Goal: Task Accomplishment & Management: Use online tool/utility

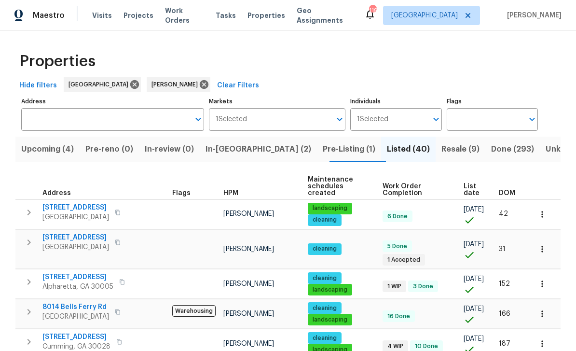
click at [441, 147] on span "Resale (9)" at bounding box center [460, 149] width 38 height 14
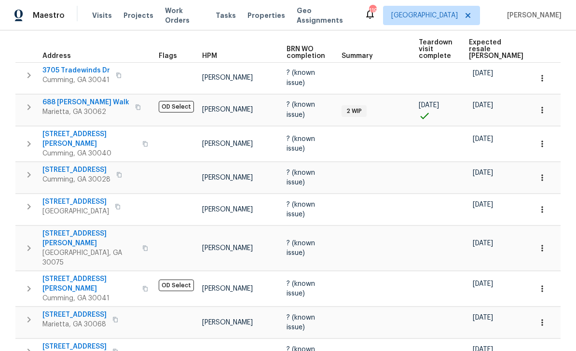
scroll to position [31, 0]
click at [70, 341] on span "[STREET_ADDRESS]" at bounding box center [74, 346] width 64 height 10
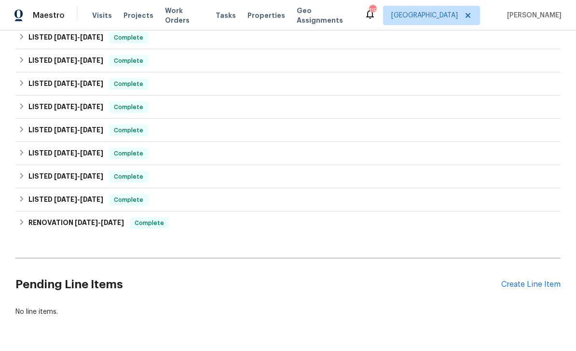
scroll to position [119, 0]
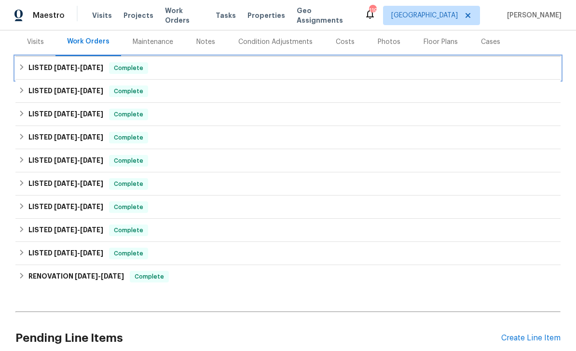
click at [62, 67] on span "7/24/25" at bounding box center [65, 67] width 23 height 7
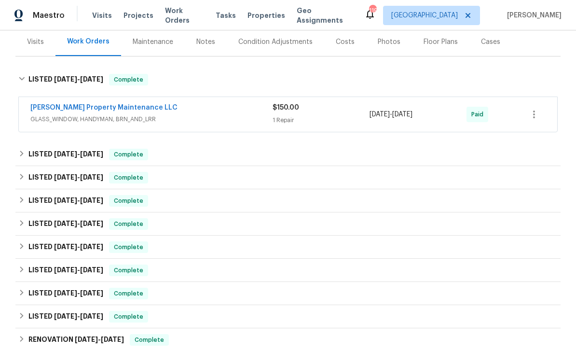
click at [64, 106] on link "Glen Property Maintenance LLC" at bounding box center [103, 107] width 147 height 7
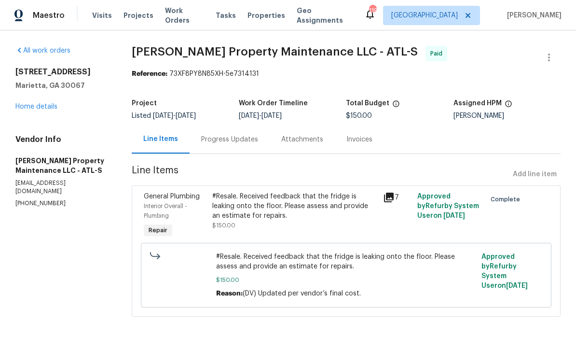
click at [392, 200] on icon at bounding box center [389, 197] width 10 height 10
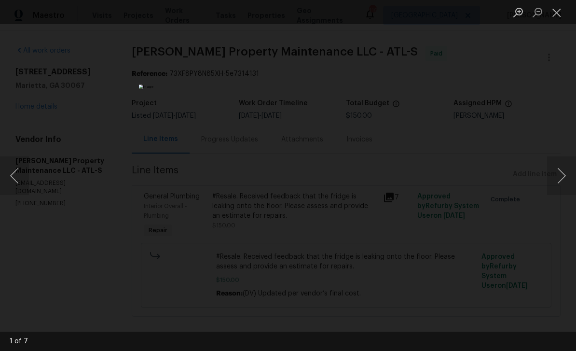
click at [553, 15] on button "Close lightbox" at bounding box center [556, 12] width 19 height 17
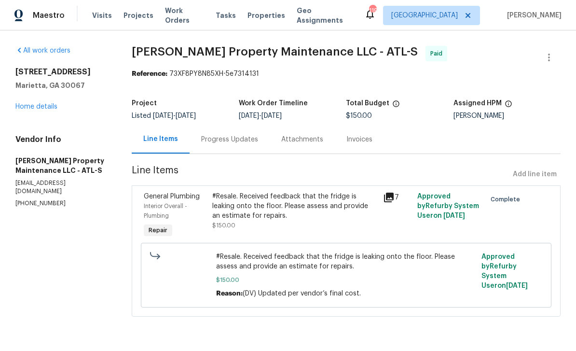
click at [36, 106] on link "Home details" at bounding box center [36, 106] width 42 height 7
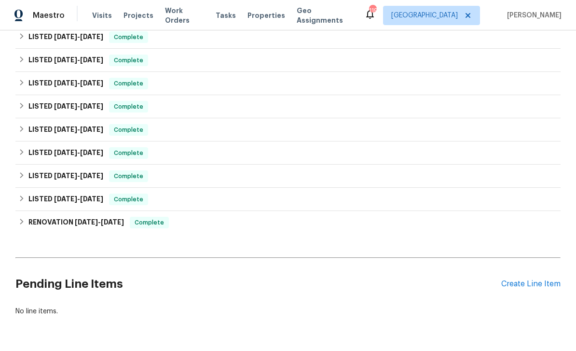
scroll to position [172, 0]
click at [532, 281] on div "Create Line Item" at bounding box center [530, 284] width 59 height 9
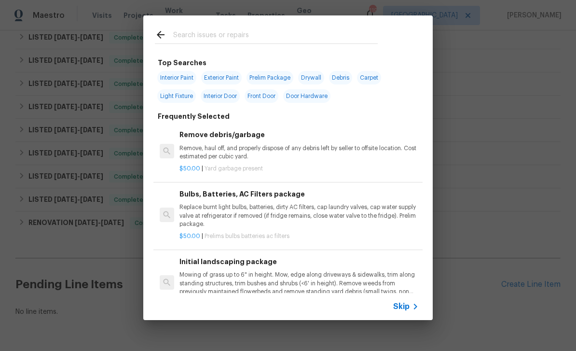
click at [187, 31] on input "text" at bounding box center [275, 36] width 205 height 14
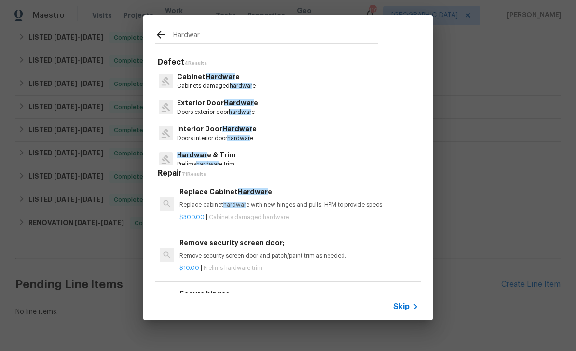
type input "Hardware"
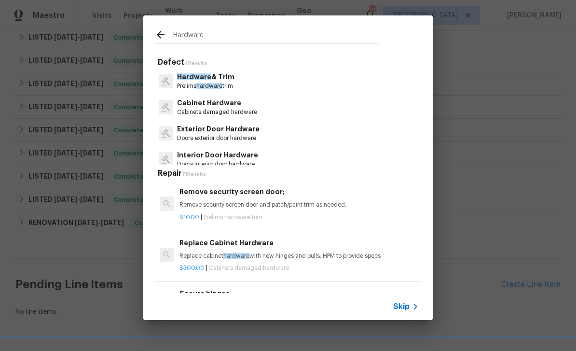
click at [405, 312] on div "Skip" at bounding box center [407, 306] width 28 height 12
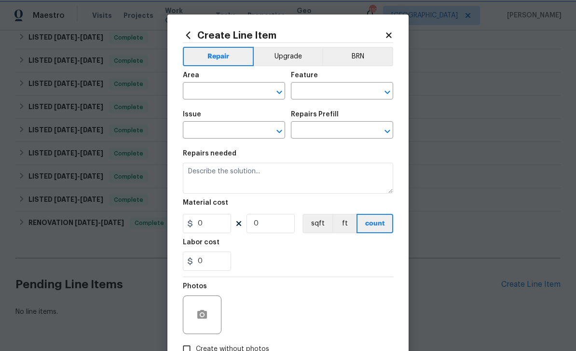
click at [281, 92] on icon "Open" at bounding box center [278, 91] width 5 height 3
click at [201, 128] on li "Interior Overall" at bounding box center [234, 130] width 102 height 16
type input "Interior Overall"
click at [310, 86] on input "text" at bounding box center [328, 91] width 75 height 15
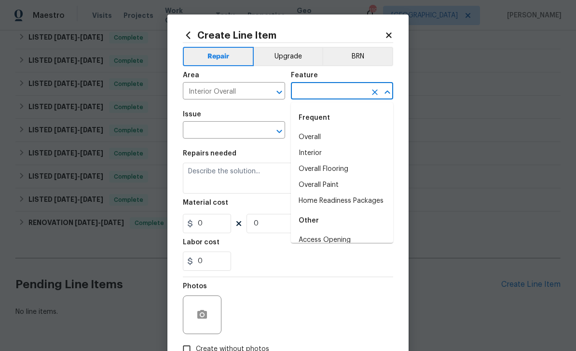
click at [306, 133] on li "Overall" at bounding box center [342, 137] width 102 height 16
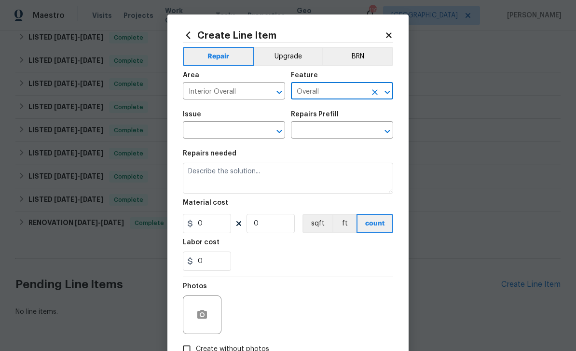
type input "Overall"
click at [276, 133] on icon "Open" at bounding box center [279, 131] width 12 height 12
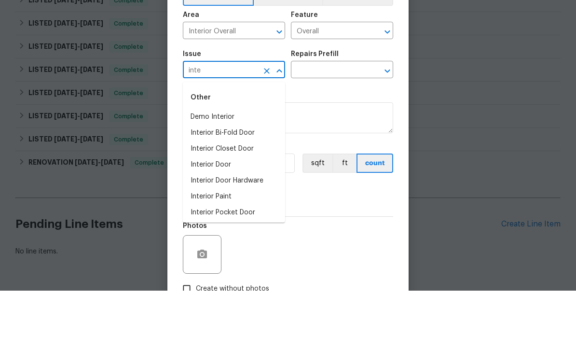
type input "inter"
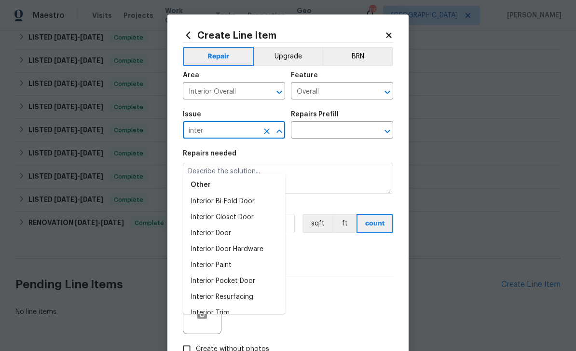
scroll to position [22, 0]
click at [268, 131] on icon "Clear" at bounding box center [267, 131] width 6 height 6
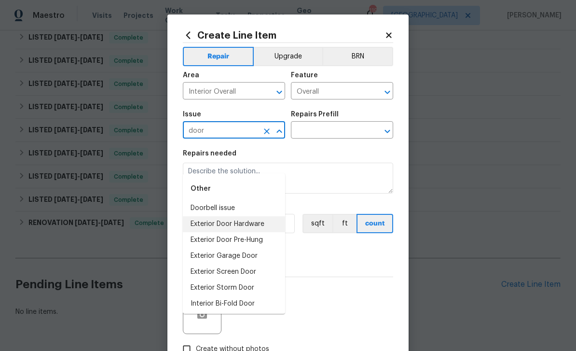
click at [194, 216] on li "Exterior Door Hardware" at bounding box center [234, 224] width 102 height 16
type input "Exterior Door Hardware"
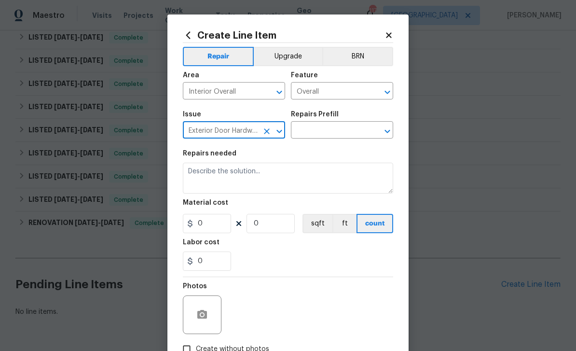
click at [388, 133] on icon "Open" at bounding box center [386, 130] width 5 height 3
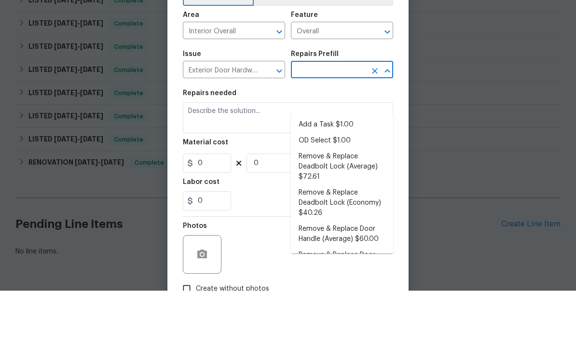
click at [313, 177] on li "Add a Task $1.00" at bounding box center [342, 185] width 102 height 16
type input "Add a Task $1.00"
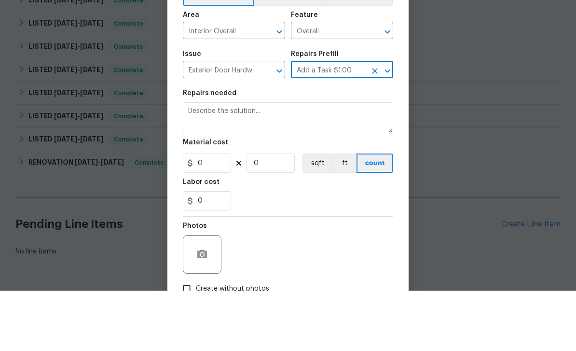
type input "Interior Door"
type textarea "HPM to detail"
type input "1"
type input "Add a Task $1.00"
type input "1"
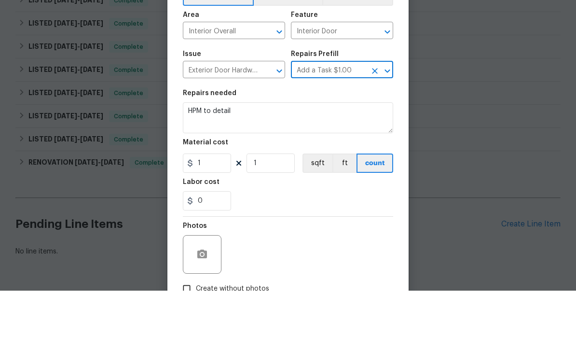
scroll to position [11, 0]
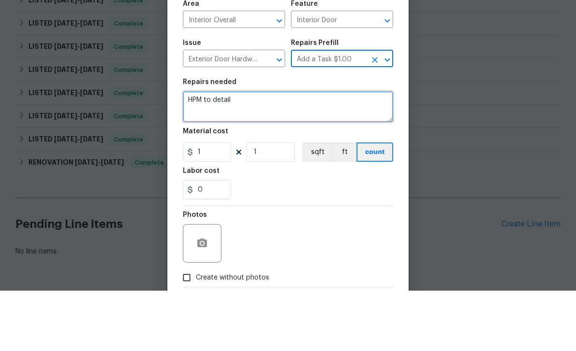
click at [237, 151] on textarea "HPM to detail" at bounding box center [288, 166] width 210 height 31
click at [229, 151] on textarea "HPM to detail" at bounding box center [288, 166] width 210 height 31
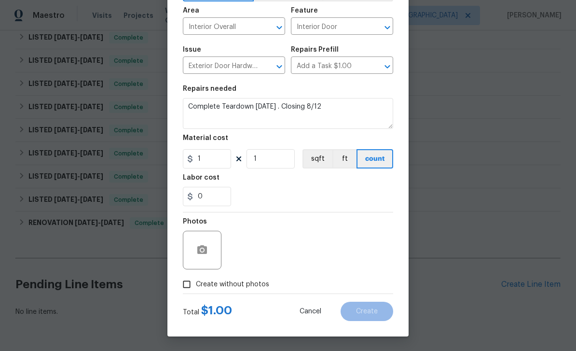
scroll to position [67, 0]
type textarea "Complete Teardown today . Closing 8/12"
click at [190, 284] on input "Create without photos" at bounding box center [186, 284] width 18 height 18
checkbox input "true"
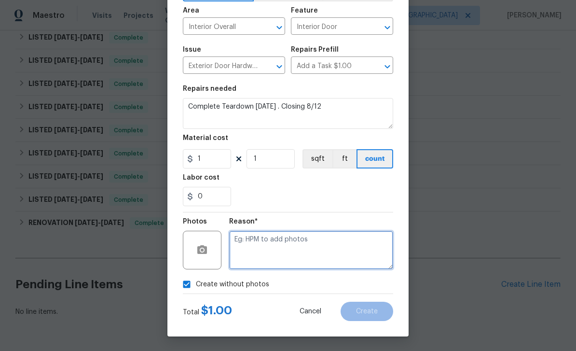
click at [362, 245] on textarea at bounding box center [311, 250] width 164 height 39
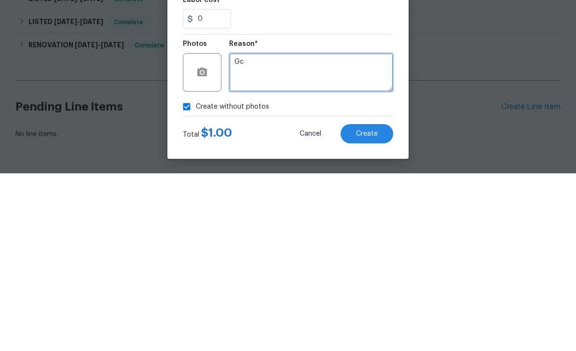
type textarea "Gc"
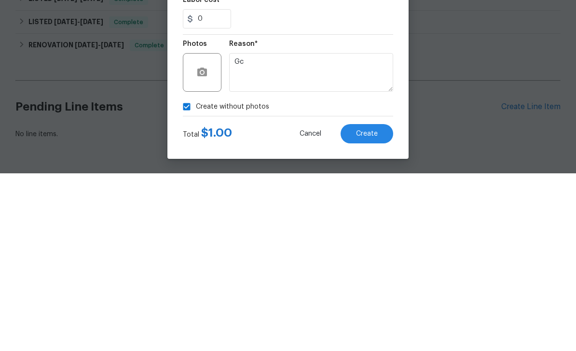
click at [364, 308] on span "Create" at bounding box center [367, 311] width 22 height 7
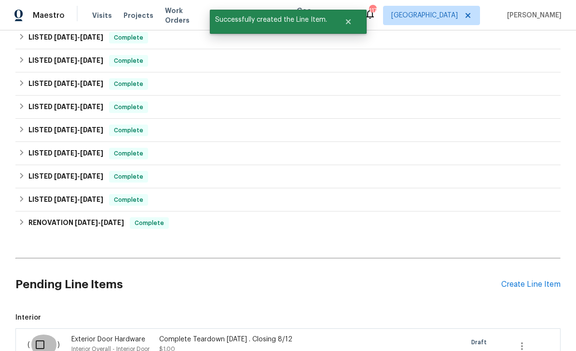
click at [39, 334] on input "checkbox" at bounding box center [43, 344] width 27 height 20
checkbox input "true"
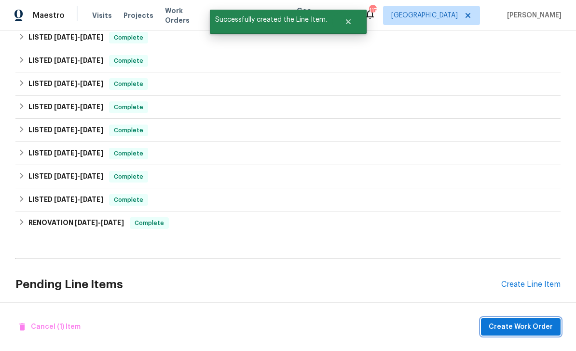
click at [541, 333] on button "Create Work Order" at bounding box center [521, 327] width 80 height 18
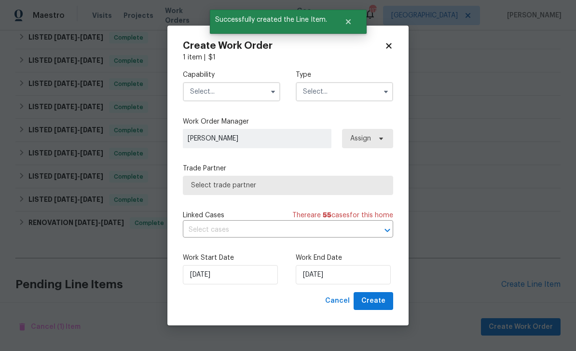
click at [256, 96] on input "text" at bounding box center [231, 91] width 97 height 19
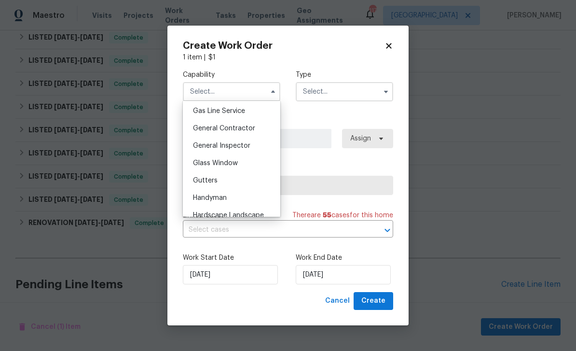
scroll to position [445, 0]
click at [205, 126] on span "General Contractor" at bounding box center [224, 127] width 62 height 7
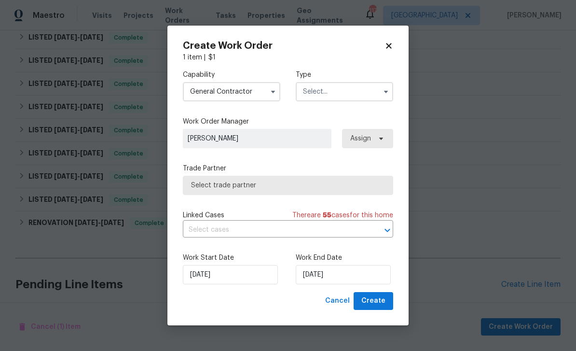
type input "General Contractor"
click at [352, 95] on input "text" at bounding box center [344, 91] width 97 height 19
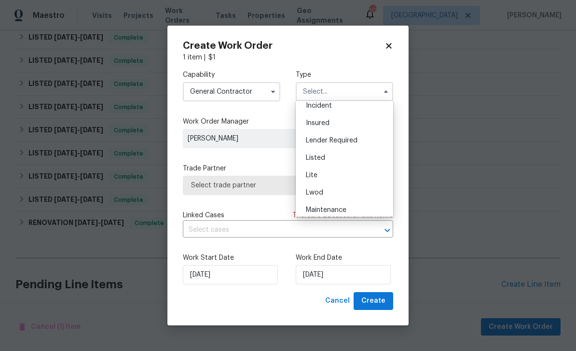
scroll to position [58, 0]
click at [309, 158] on span "Listed" at bounding box center [315, 158] width 19 height 7
type input "Listed"
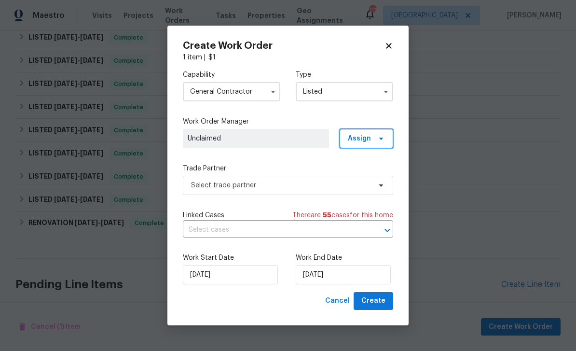
click at [370, 138] on span "Assign" at bounding box center [359, 139] width 23 height 10
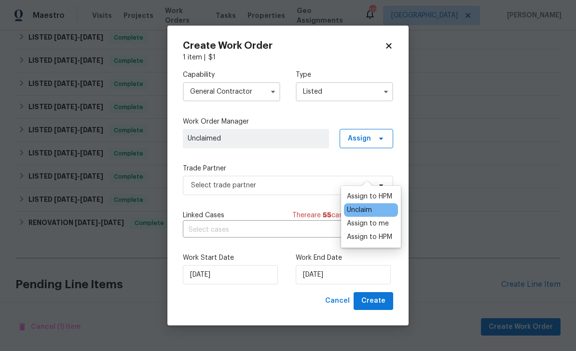
click at [372, 191] on div "Assign to HPM" at bounding box center [369, 196] width 45 height 10
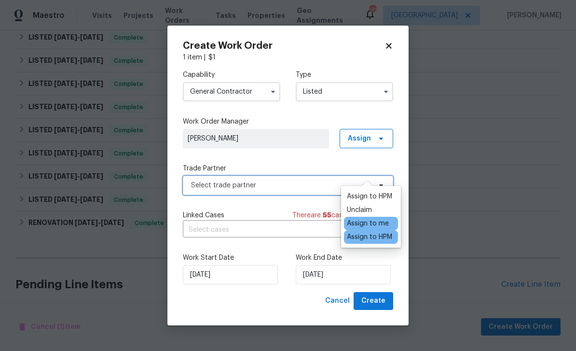
click at [319, 184] on span "Select trade partner" at bounding box center [281, 185] width 180 height 10
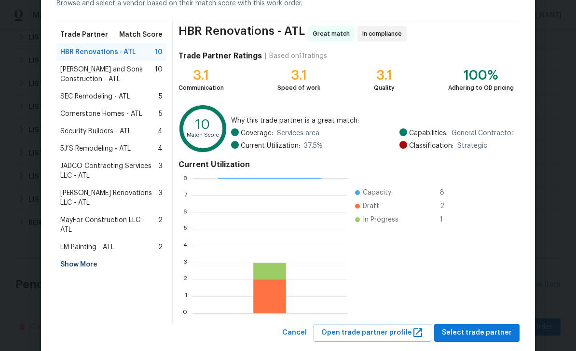
scroll to position [59, 0]
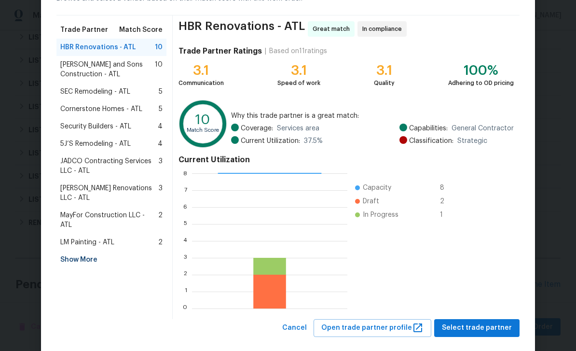
click at [71, 251] on div "Show More" at bounding box center [111, 259] width 110 height 17
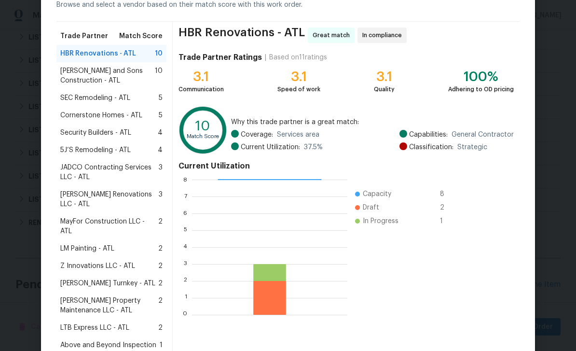
scroll to position [59, 0]
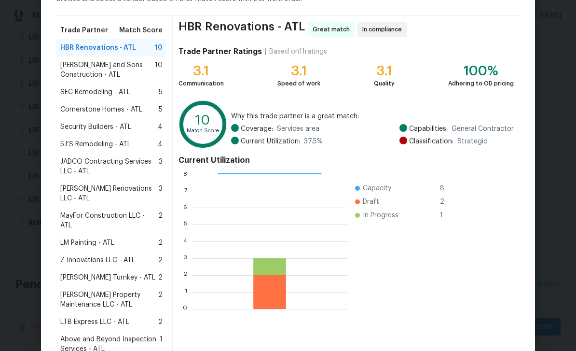
click at [83, 290] on span "Glen Property Maintenance LLC - ATL" at bounding box center [109, 299] width 98 height 19
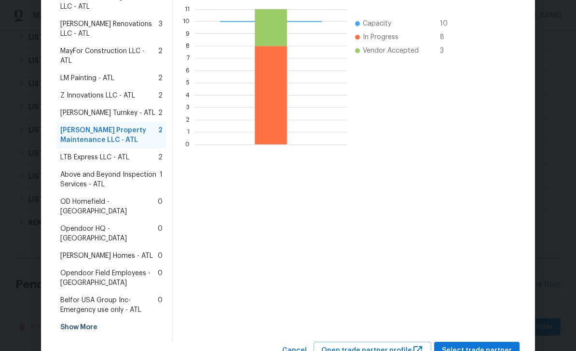
scroll to position [223, 0]
click at [476, 345] on span "Select trade partner" at bounding box center [477, 351] width 70 height 12
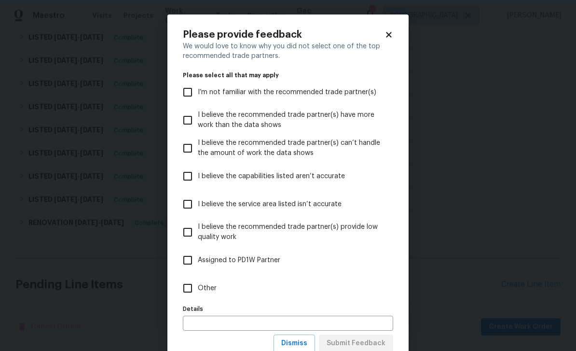
scroll to position [0, 0]
click at [185, 291] on input "Other" at bounding box center [187, 288] width 20 height 20
checkbox input "true"
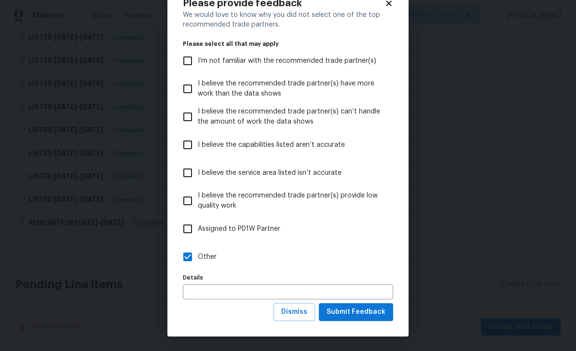
scroll to position [32, 0]
click at [342, 316] on span "Submit Feedback" at bounding box center [356, 312] width 59 height 12
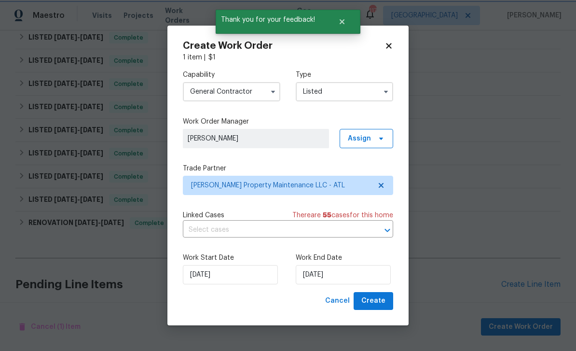
scroll to position [0, 0]
click at [347, 275] on input "8/11/2025" at bounding box center [343, 274] width 95 height 19
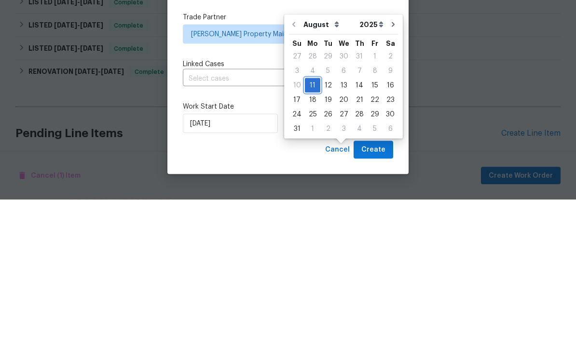
click at [310, 230] on div "11" at bounding box center [312, 237] width 15 height 14
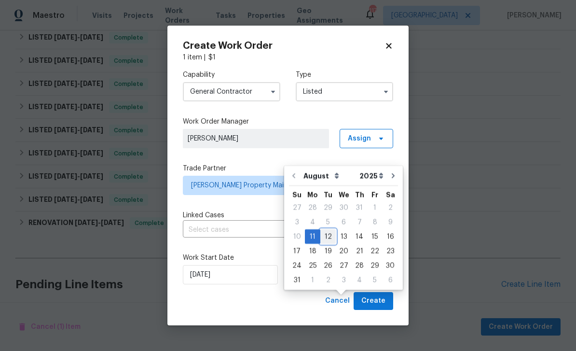
click at [327, 230] on div "12" at bounding box center [327, 237] width 15 height 14
type input "8/12/2025"
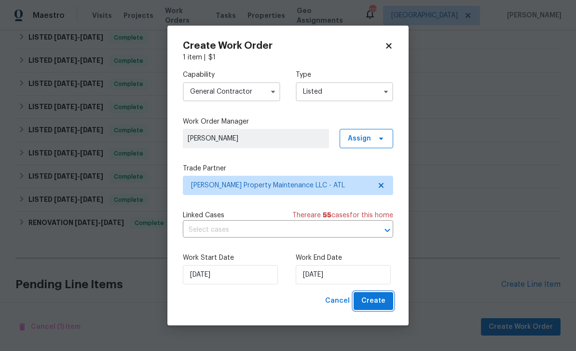
click at [376, 301] on span "Create" at bounding box center [373, 301] width 24 height 12
checkbox input "false"
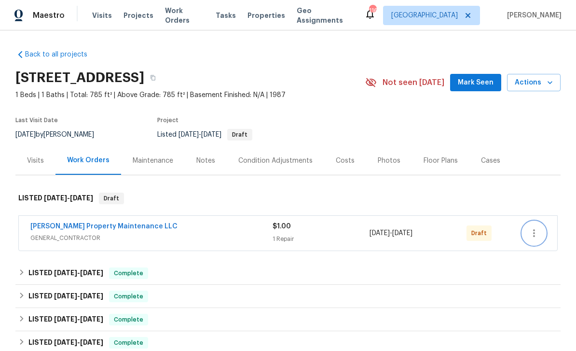
click at [539, 233] on icon "button" at bounding box center [534, 233] width 12 height 12
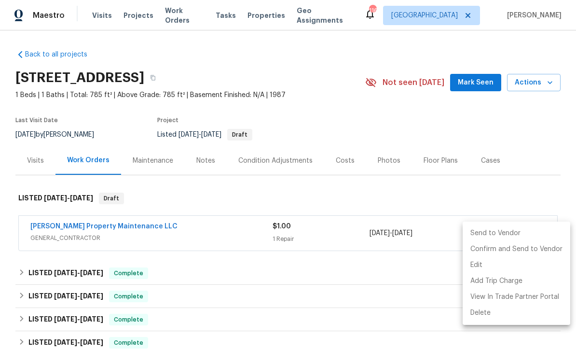
click at [484, 234] on li "Send to Vendor" at bounding box center [517, 233] width 108 height 16
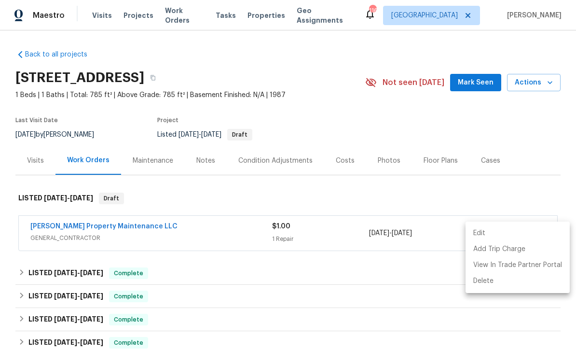
click at [468, 83] on div at bounding box center [288, 175] width 576 height 351
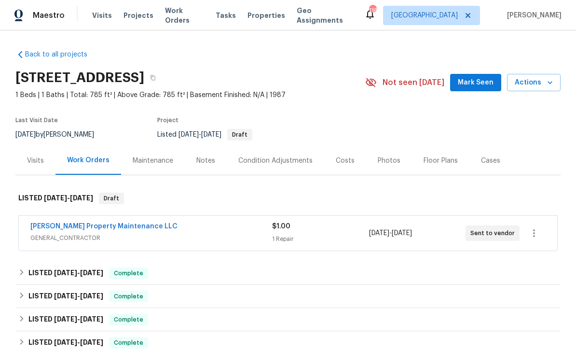
click at [483, 83] on span "Mark Seen" at bounding box center [476, 83] width 36 height 12
